Goal: Task Accomplishment & Management: Complete application form

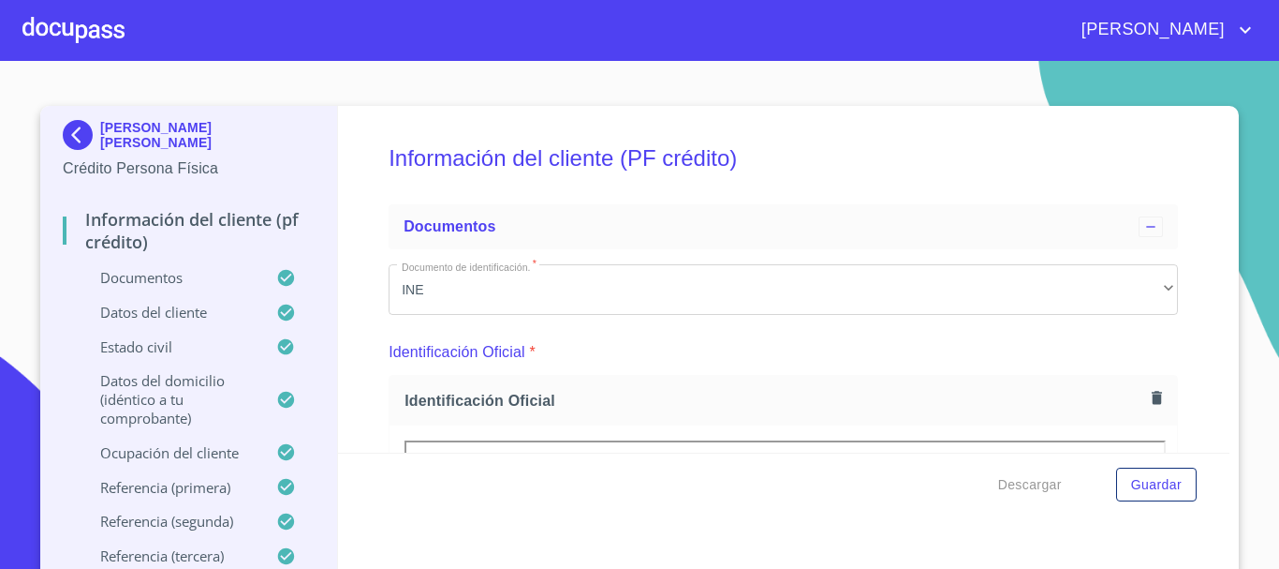
scroll to position [6088, 0]
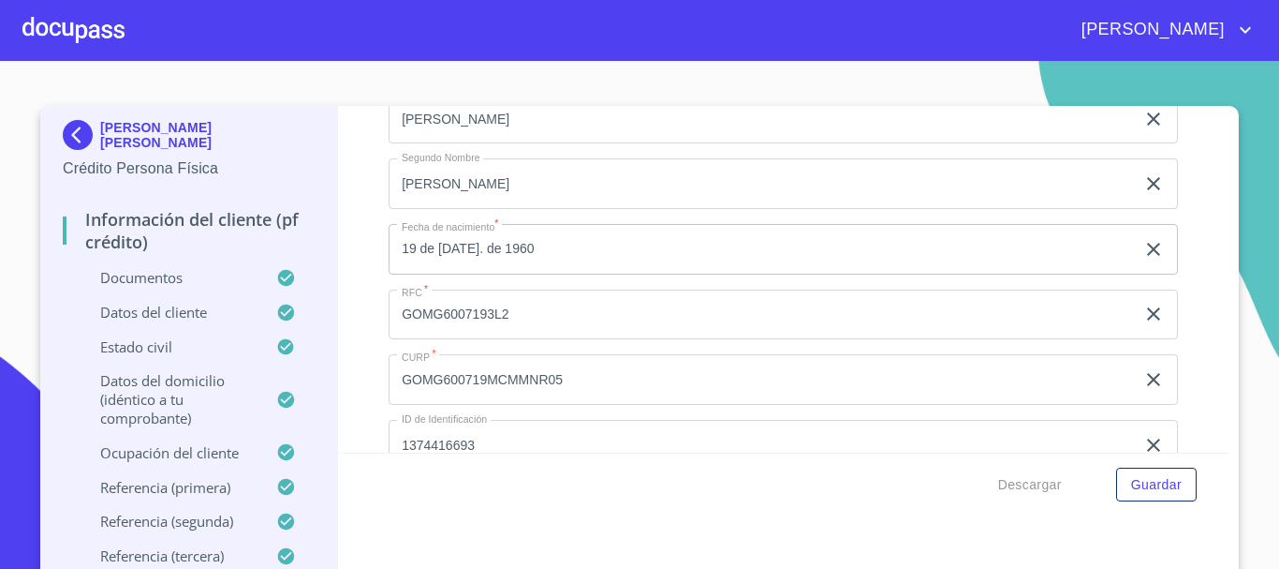
click at [106, 31] on div at bounding box center [73, 30] width 102 height 60
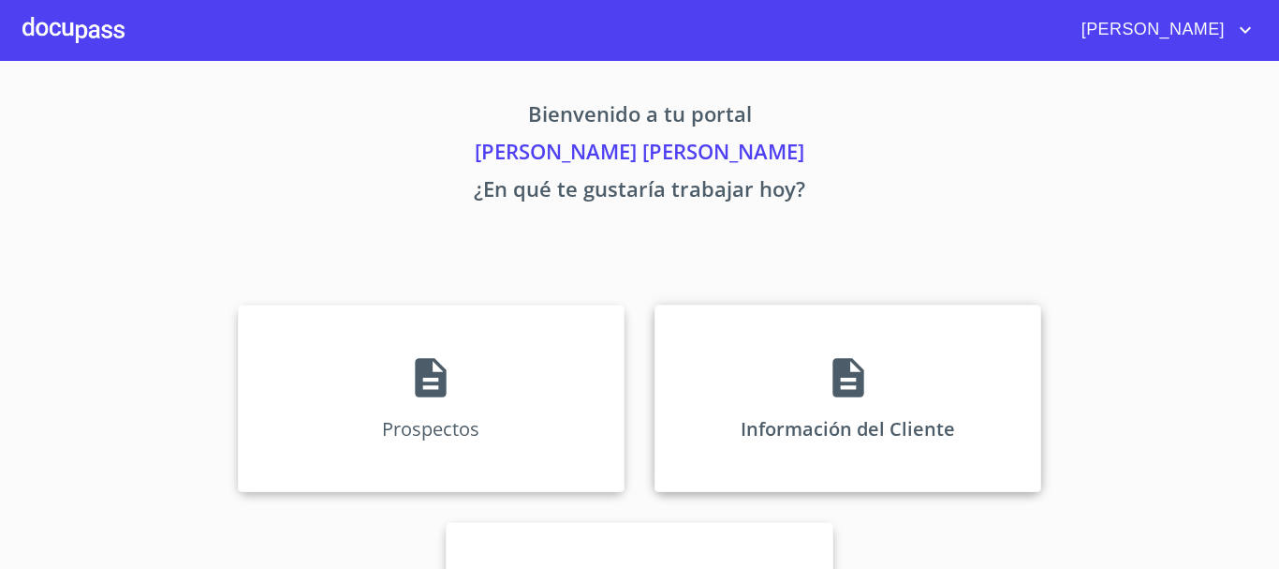
click at [736, 400] on div "Información del Cliente" at bounding box center [848, 397] width 387 height 187
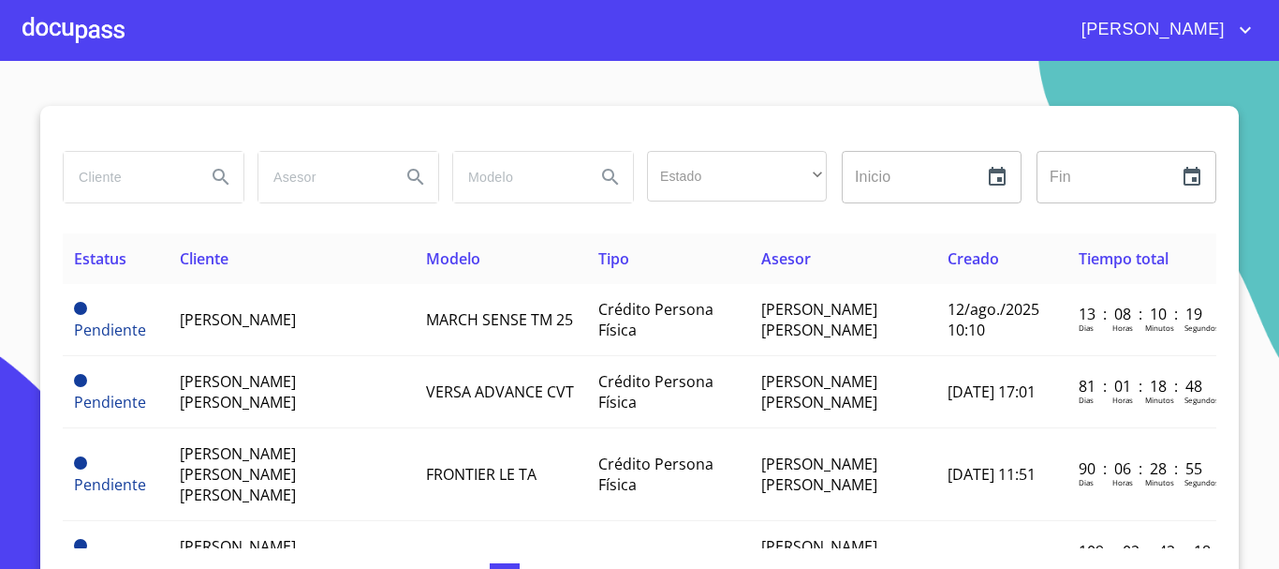
click at [146, 215] on div "Estado ​ ​ Inicio ​ Fin ​" at bounding box center [640, 188] width 1154 height 90
click at [142, 188] on input "search" at bounding box center [127, 177] width 127 height 51
type input "[PERSON_NAME]"
click at [210, 182] on icon "Search" at bounding box center [221, 177] width 22 height 22
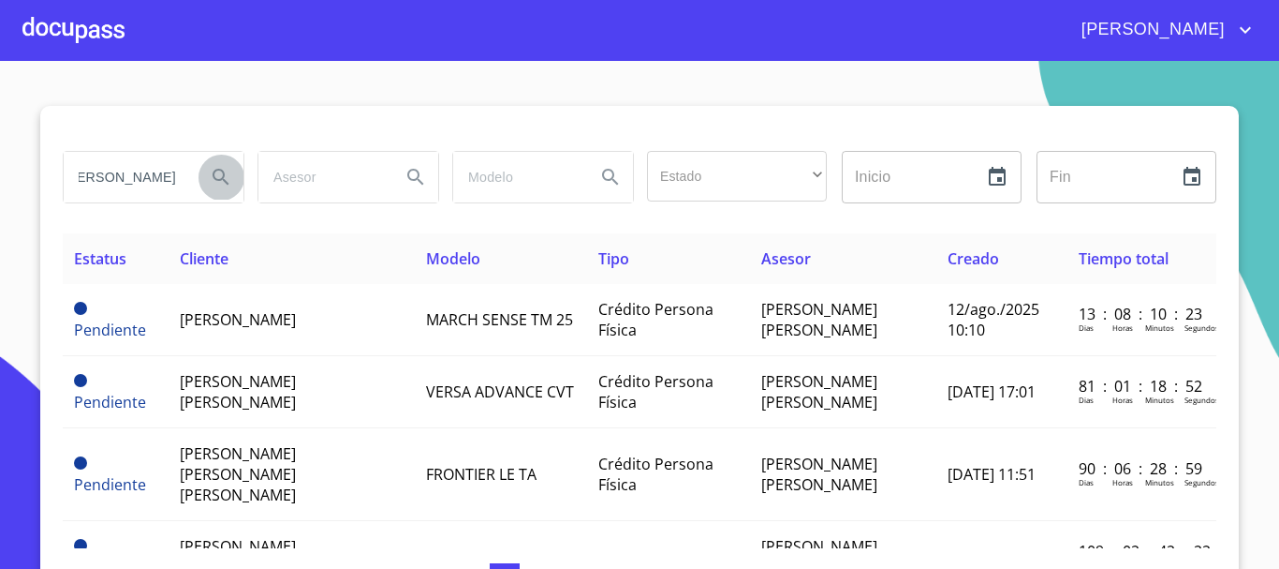
scroll to position [0, 0]
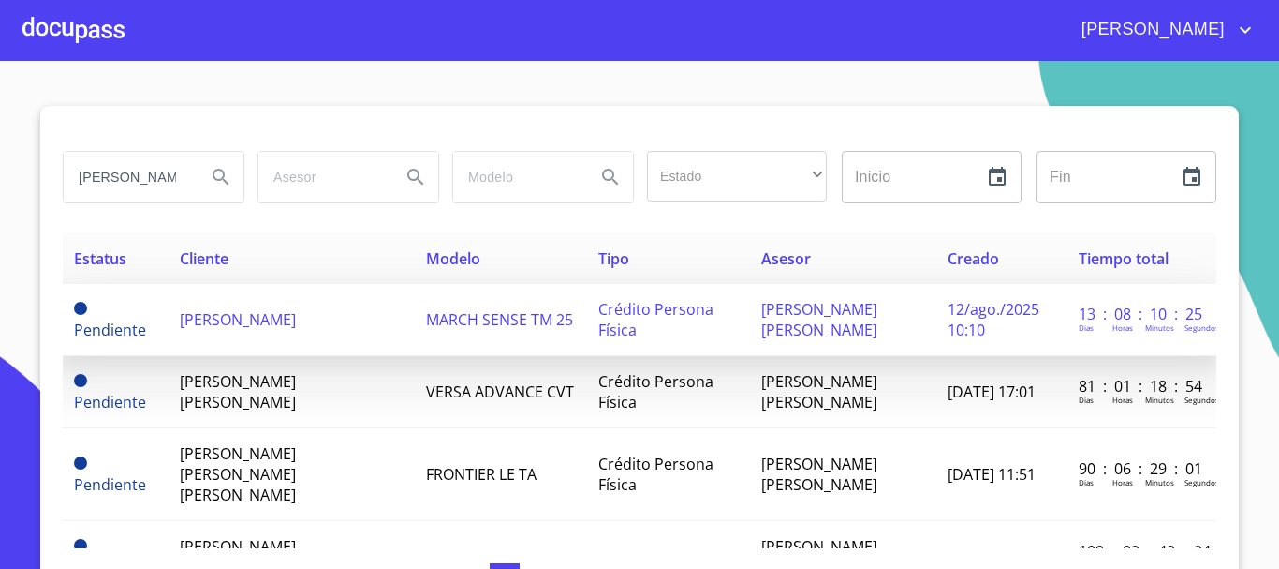
click at [436, 316] on span "MARCH SENSE TM 25" at bounding box center [499, 319] width 147 height 21
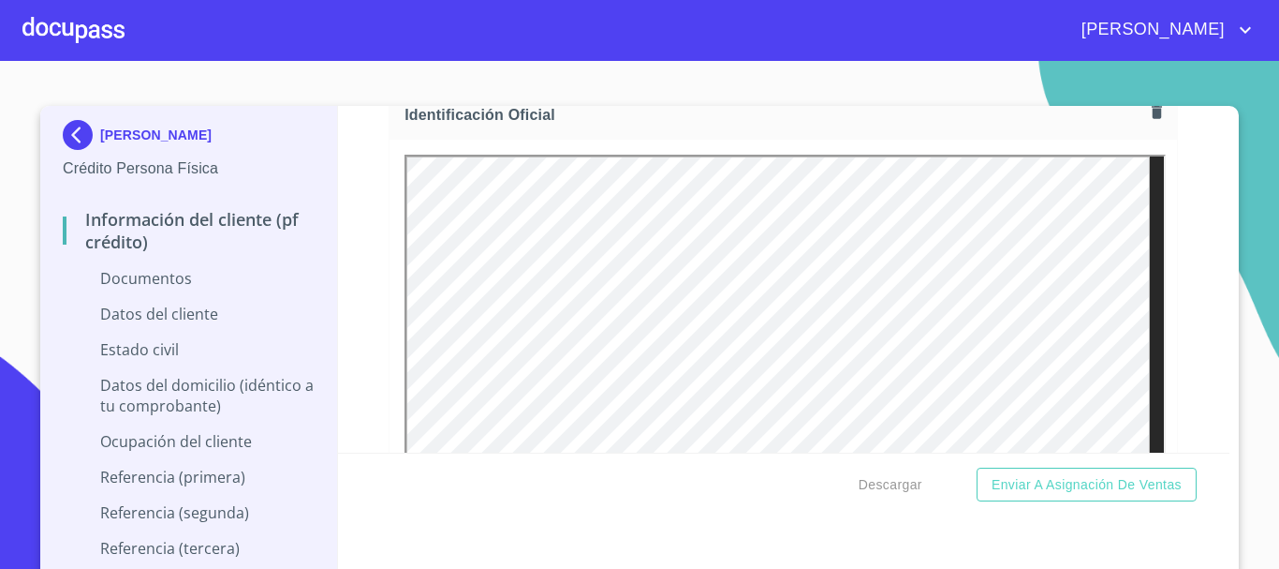
scroll to position [329, 0]
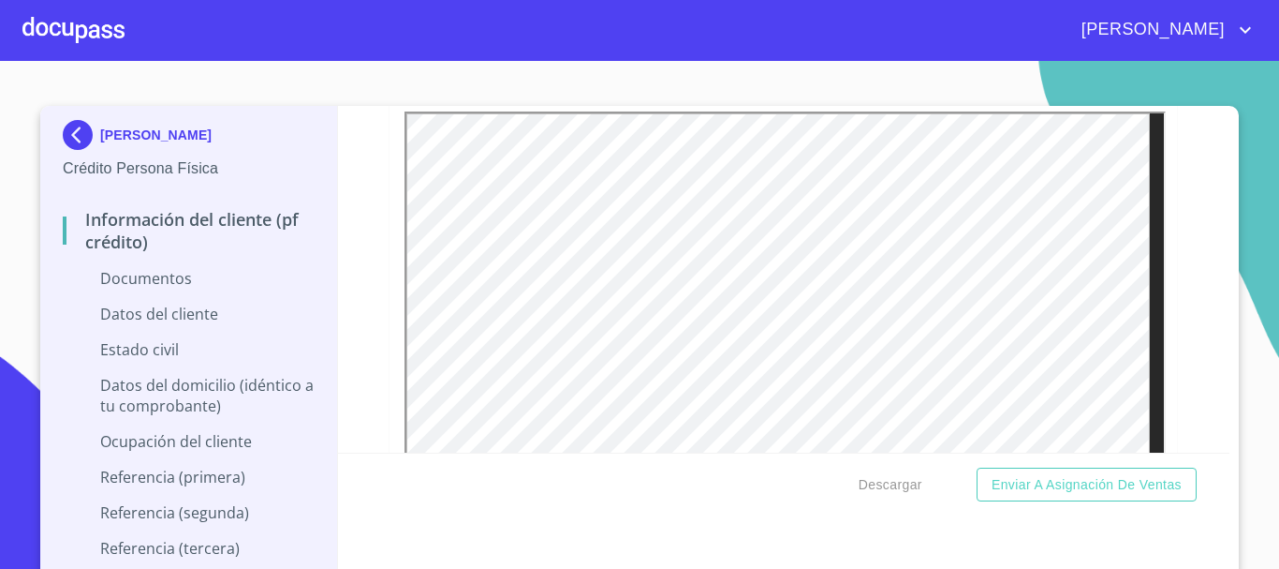
click at [29, 29] on div at bounding box center [73, 30] width 102 height 60
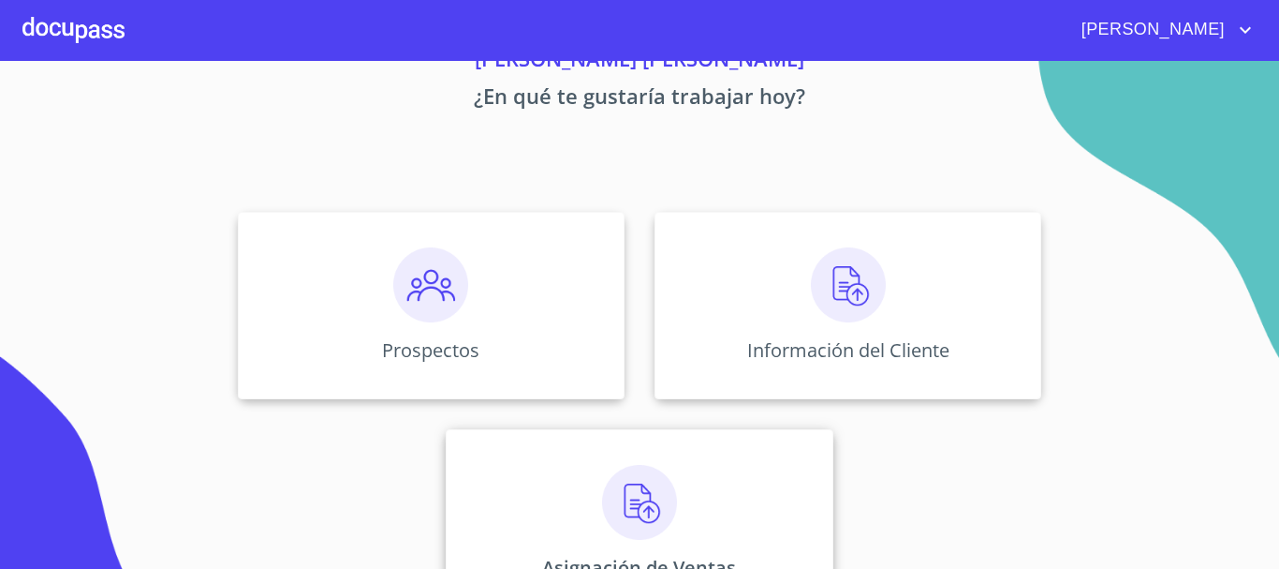
scroll to position [155, 0]
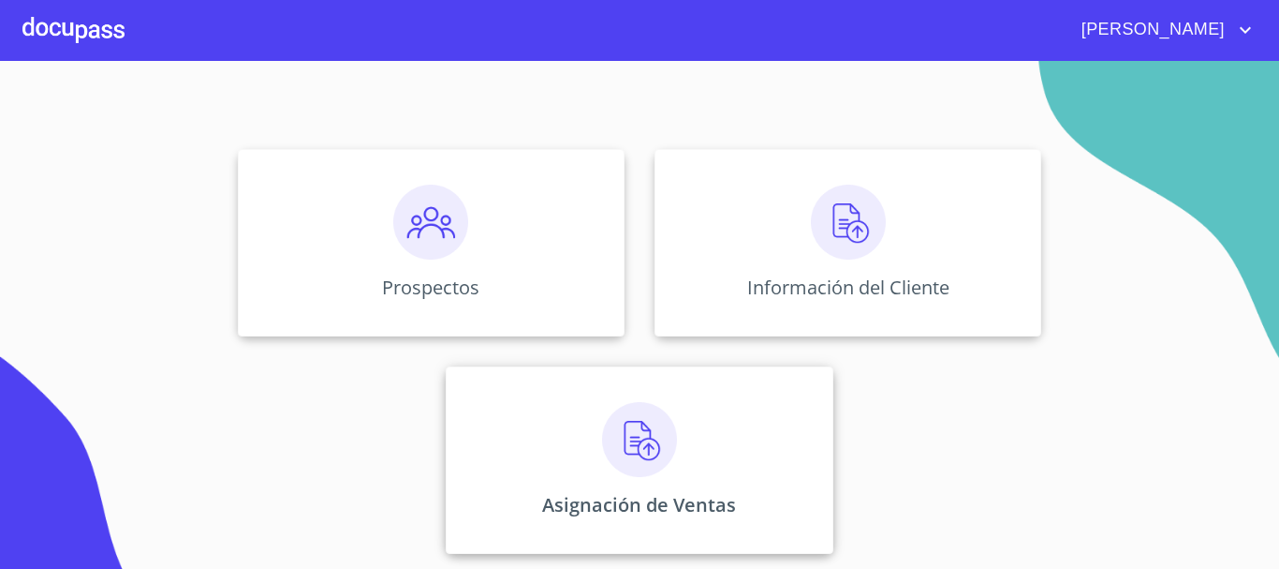
click at [616, 450] on img at bounding box center [639, 439] width 75 height 75
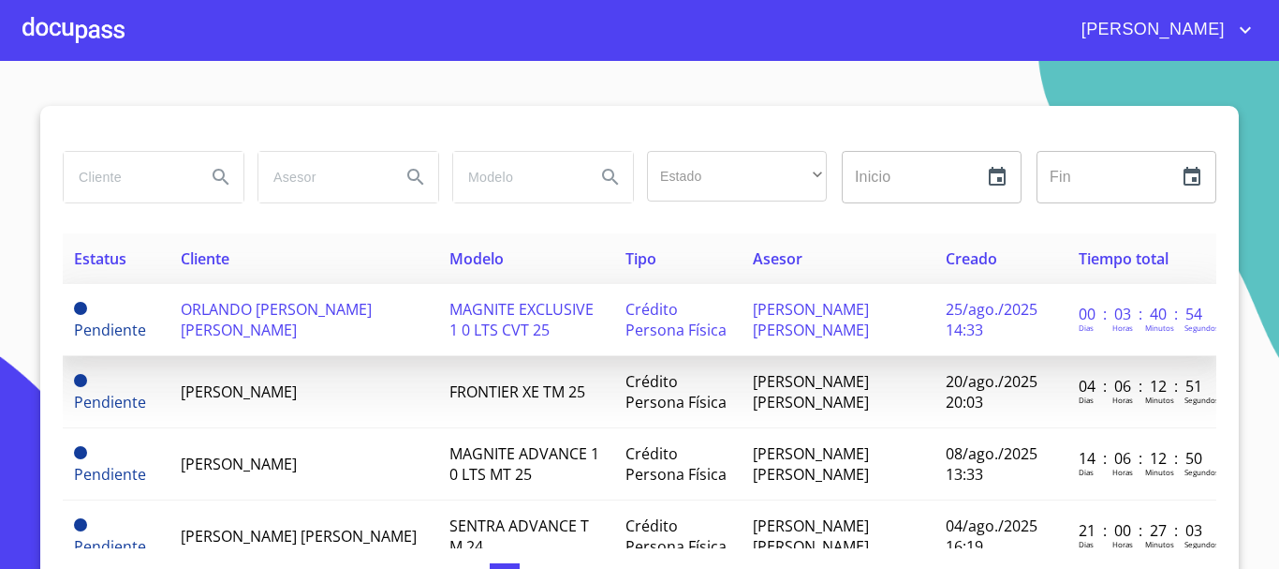
click at [292, 309] on span "ORLANDO [PERSON_NAME] [PERSON_NAME]" at bounding box center [276, 319] width 191 height 41
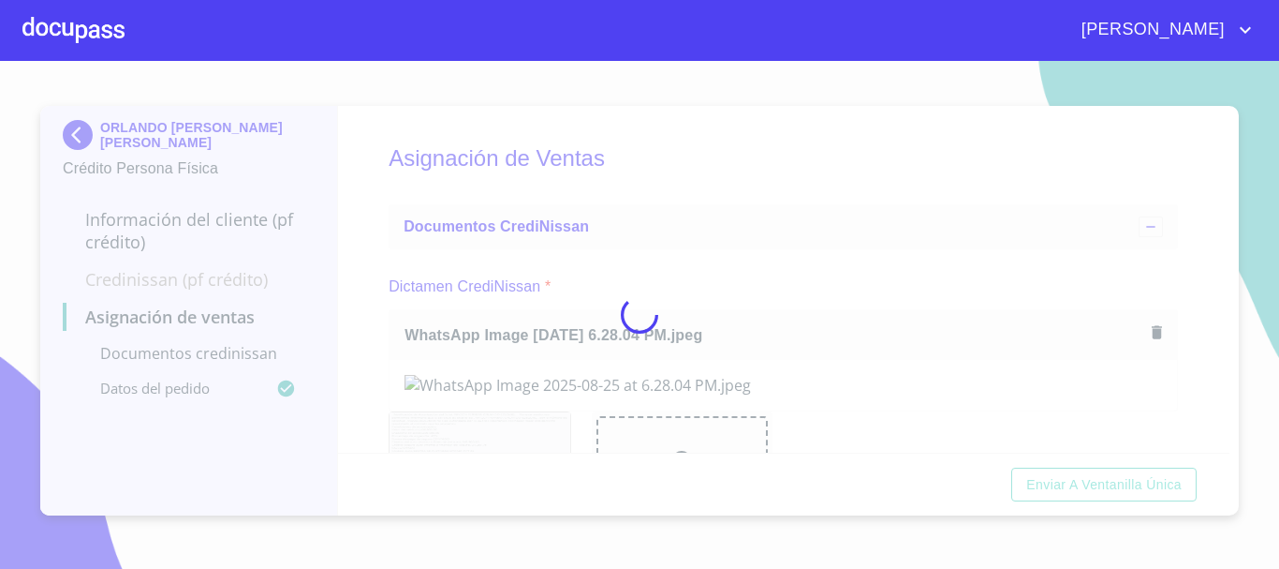
click at [584, 248] on div at bounding box center [639, 315] width 1279 height 508
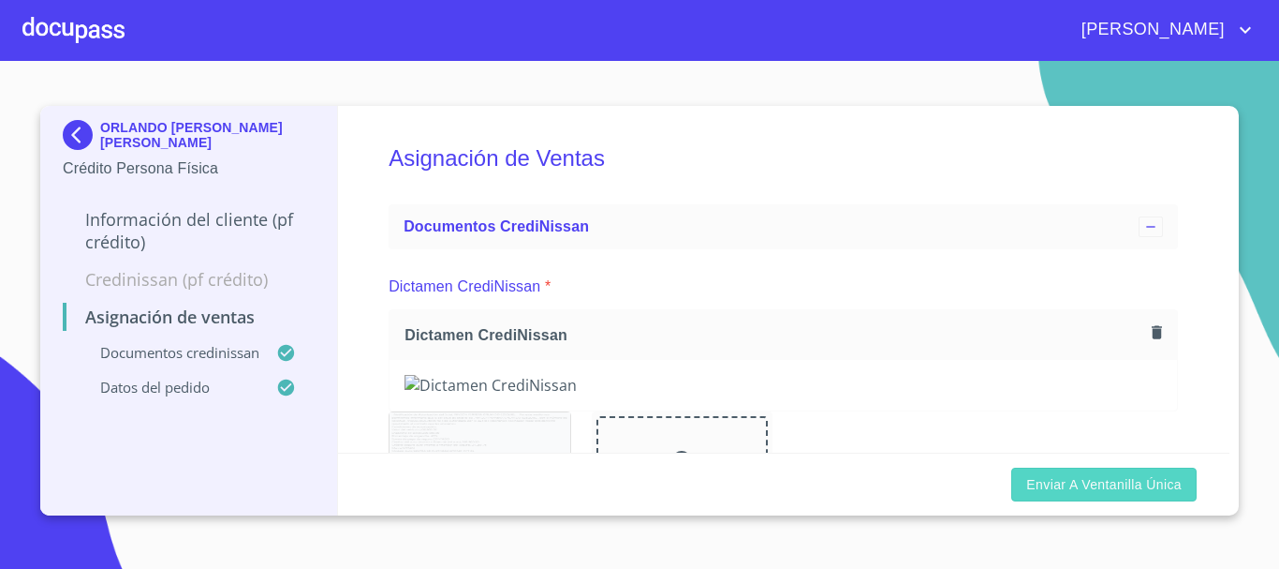
click at [1082, 494] on span "Enviar a Ventanilla única" at bounding box center [1104, 484] width 155 height 23
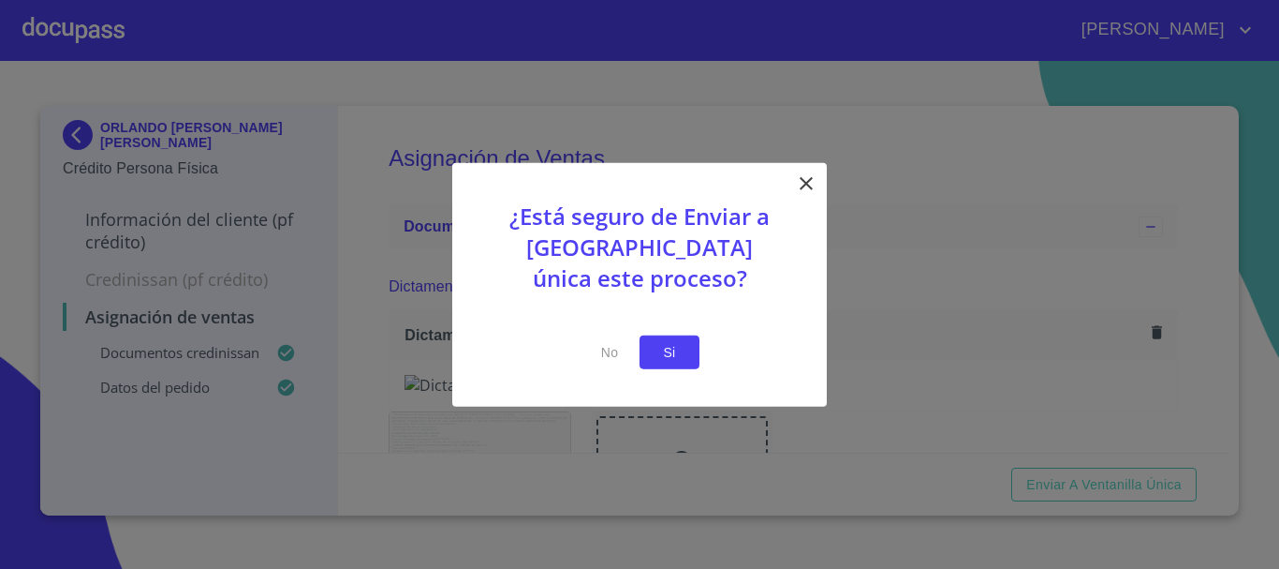
click at [676, 346] on span "Si" at bounding box center [670, 351] width 30 height 23
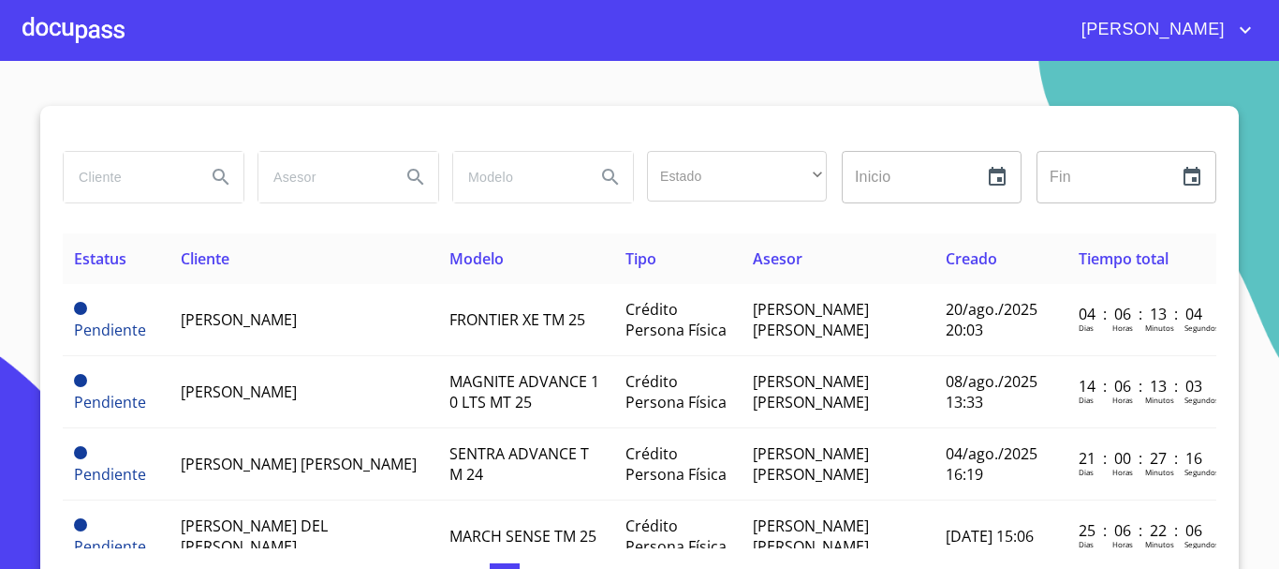
click at [95, 38] on div at bounding box center [73, 30] width 102 height 60
